Goal: Task Accomplishment & Management: Use online tool/utility

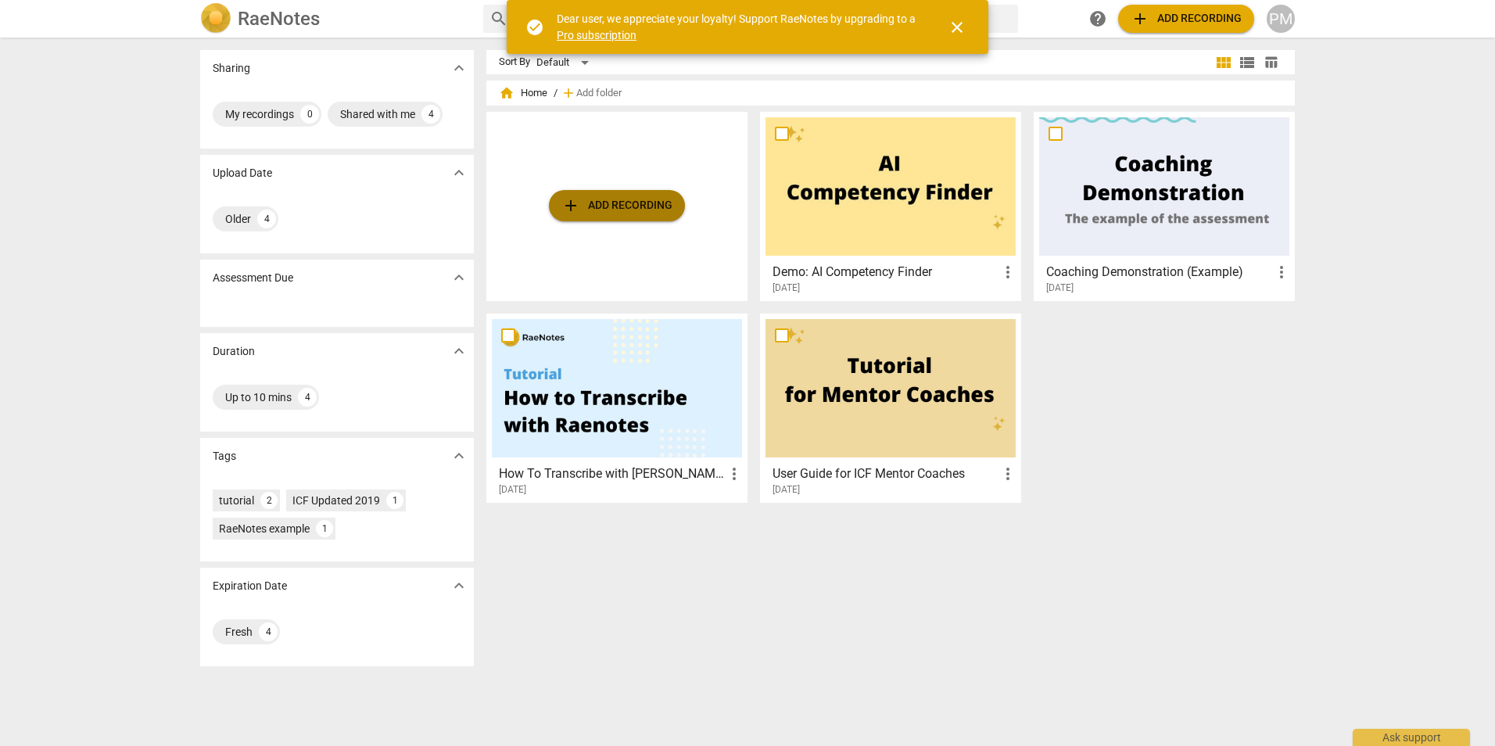
click at [606, 203] on span "add Add recording" at bounding box center [616, 205] width 111 height 19
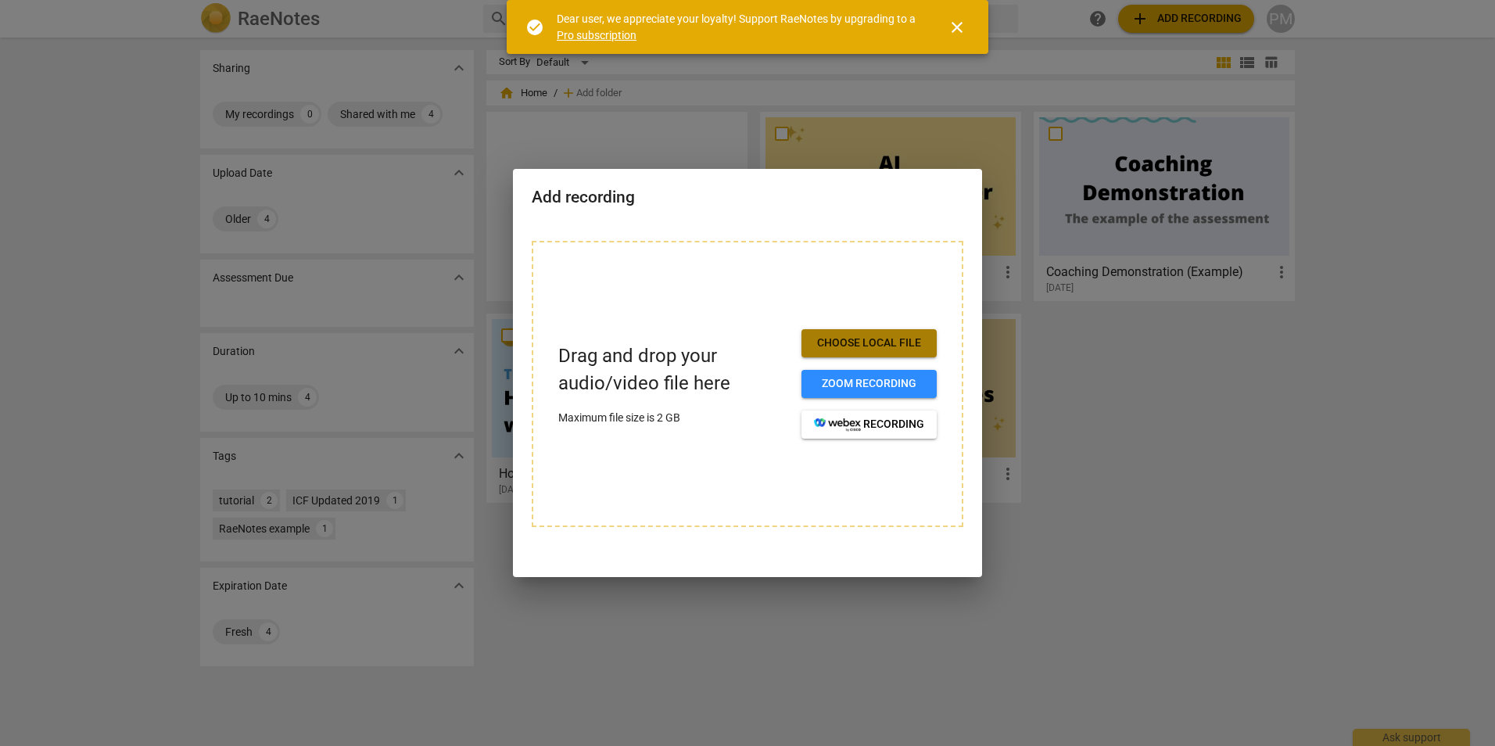
click at [887, 337] on span "Choose local file" at bounding box center [869, 343] width 110 height 16
click at [957, 28] on span "close" at bounding box center [956, 27] width 19 height 19
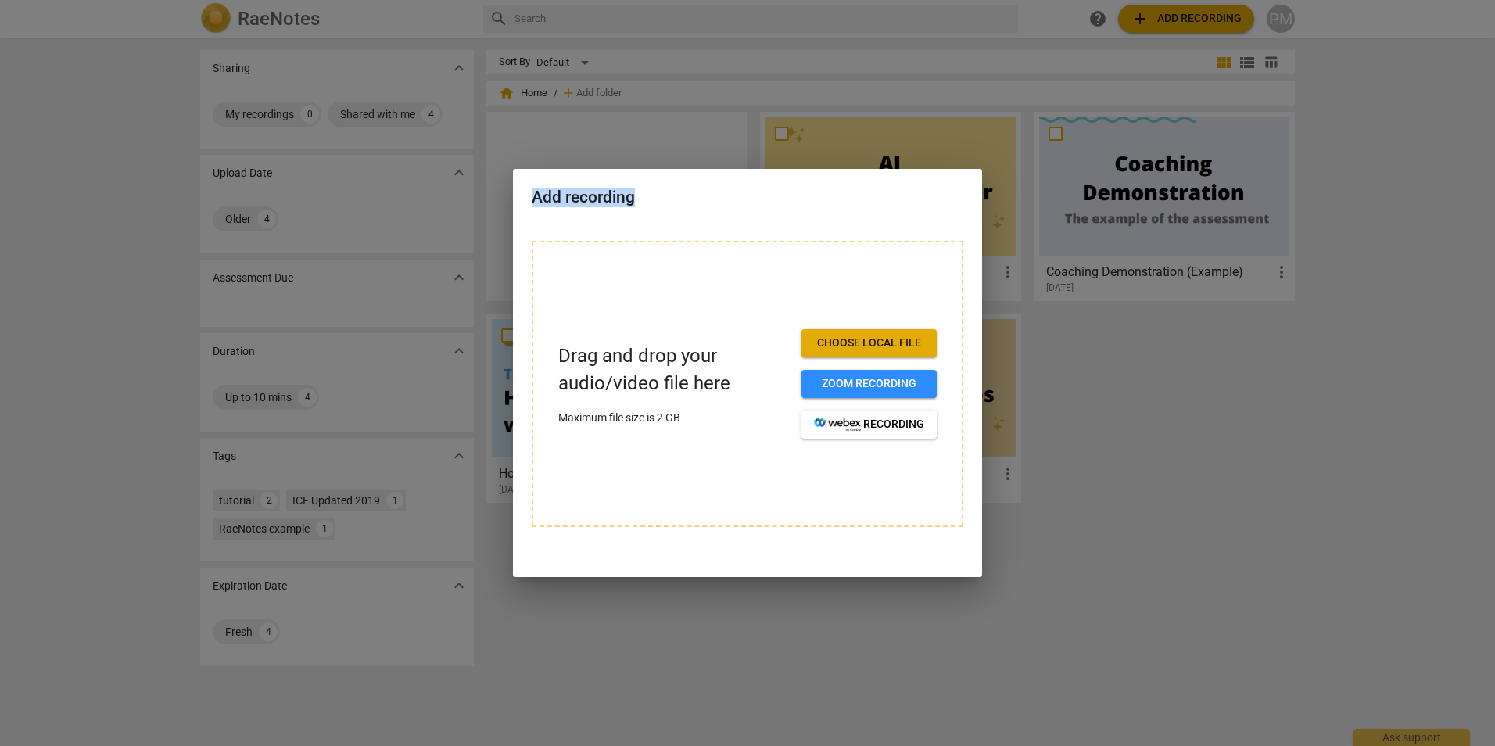
drag, startPoint x: 761, startPoint y: 217, endPoint x: 1126, endPoint y: 222, distance: 365.9
click at [1126, 222] on div "Add recording Drag and drop your audio/video file here Maximum file size is 2 G…" at bounding box center [747, 373] width 1495 height 746
click at [751, 281] on div "Drag and drop your audio/video file here Maximum file size is 2 GB Choose local…" at bounding box center [748, 384] width 432 height 286
click at [881, 338] on span "Choose local file" at bounding box center [869, 343] width 110 height 16
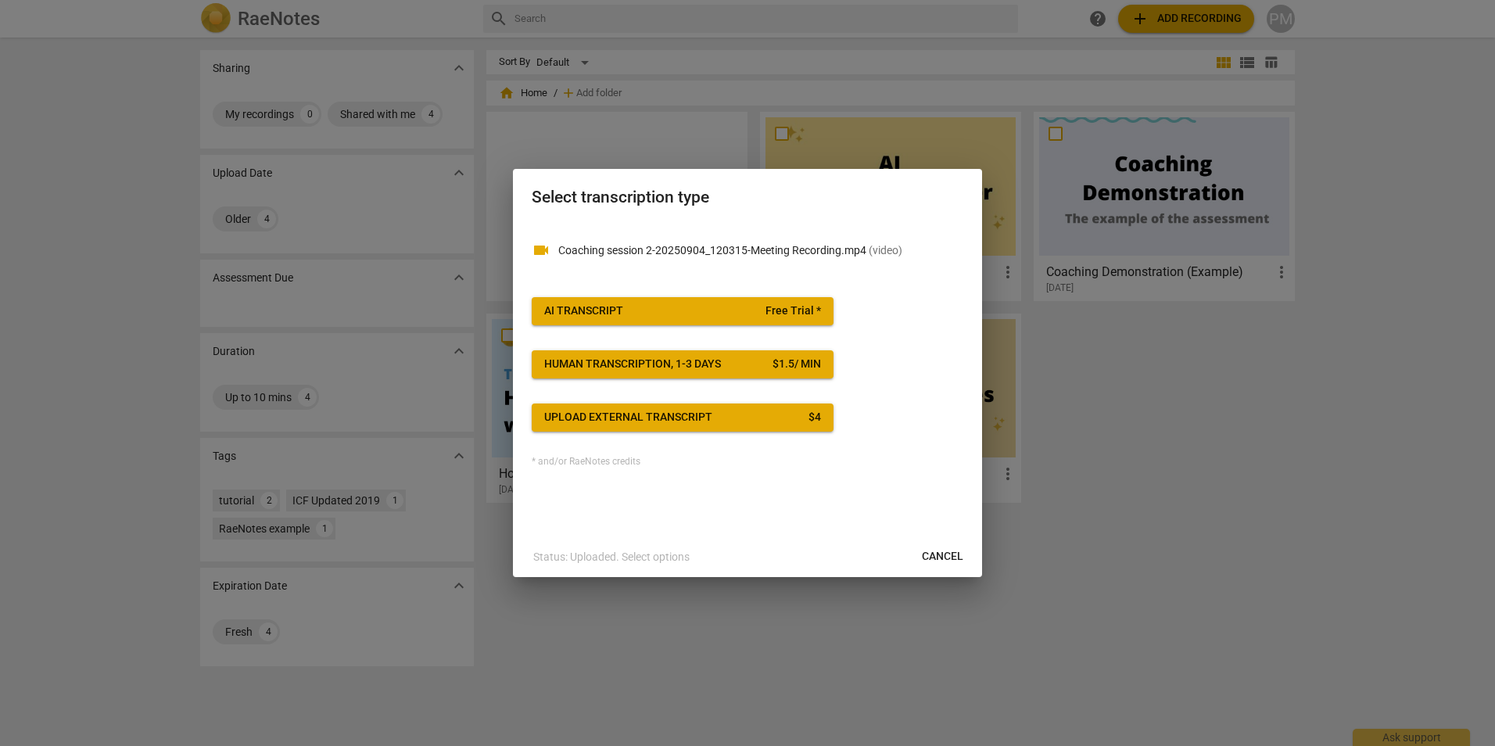
click at [795, 310] on span "Free Trial *" at bounding box center [793, 311] width 56 height 16
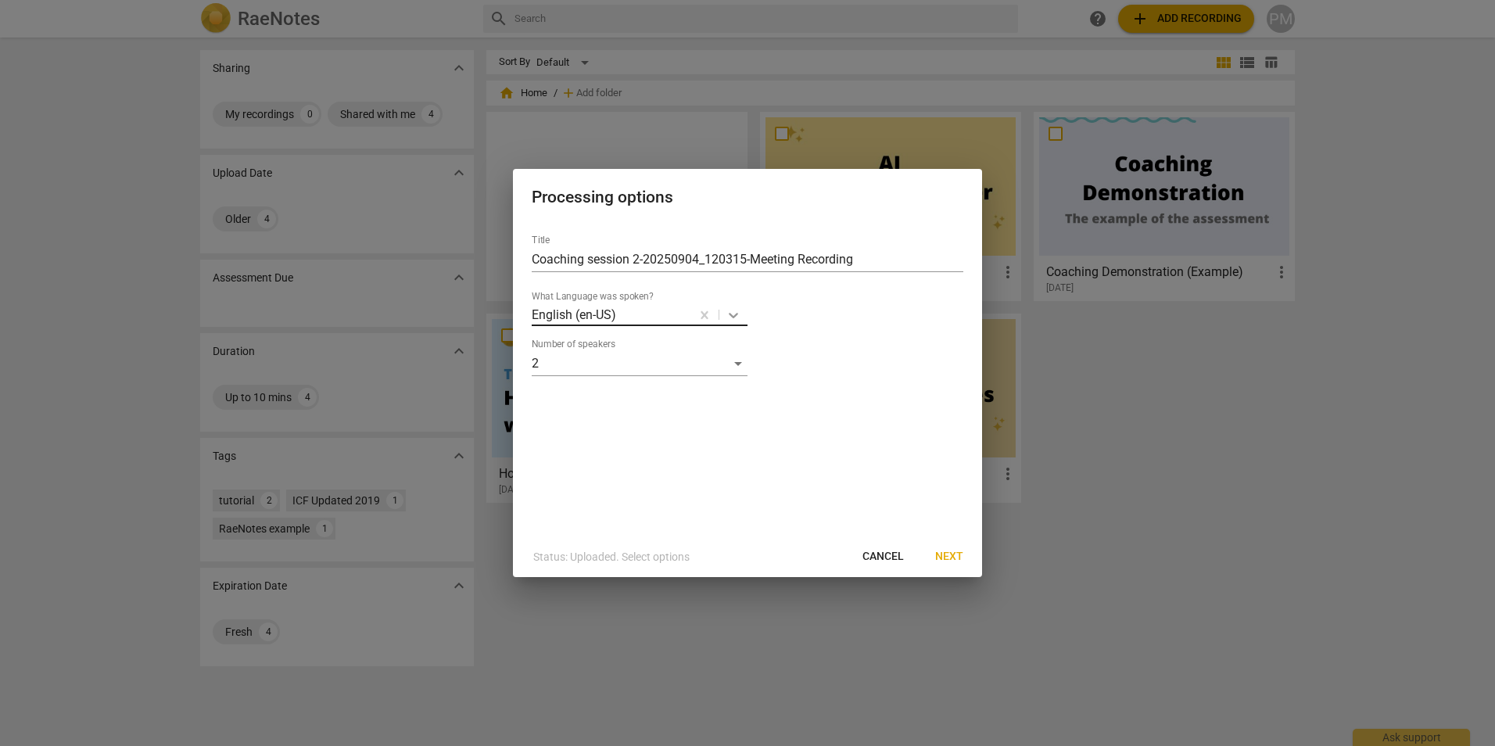
click at [732, 316] on icon at bounding box center [733, 315] width 9 height 5
click at [949, 554] on span "Next" at bounding box center [949, 557] width 28 height 16
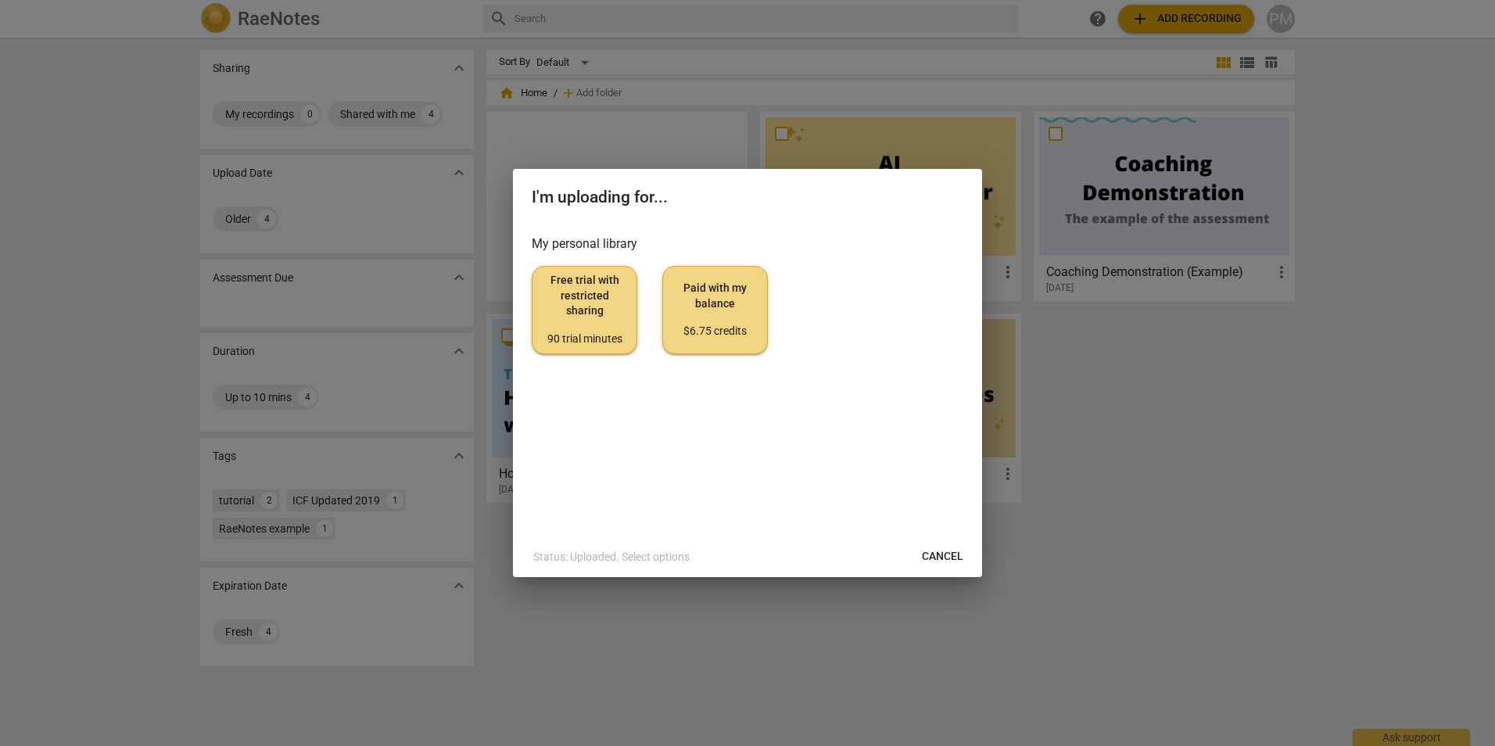
drag, startPoint x: 586, startPoint y: 306, endPoint x: 826, endPoint y: 258, distance: 243.9
click at [826, 258] on div "My personal library Free trial with restricted sharing 90 trial minutes Paid wi…" at bounding box center [748, 294] width 432 height 119
drag, startPoint x: 818, startPoint y: 221, endPoint x: 1202, endPoint y: 255, distance: 385.3
click at [1202, 255] on div "I'm uploading for... My personal library Free trial with restricted sharing 90 …" at bounding box center [747, 373] width 1495 height 746
click at [881, 268] on div "Free trial with restricted sharing 90 trial minutes Paid with my balance $6.75 …" at bounding box center [748, 310] width 432 height 88
